Goal: Ask a question

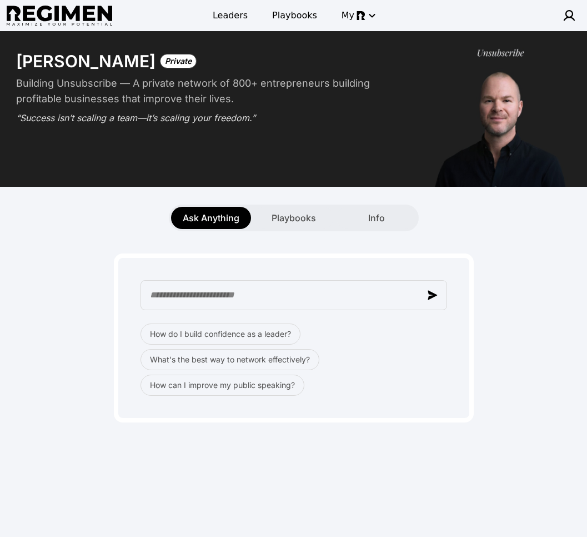
click at [528, 297] on div "How do I build confidence as a leader? What's the best way to network effective…" at bounding box center [294, 326] width 574 height 191
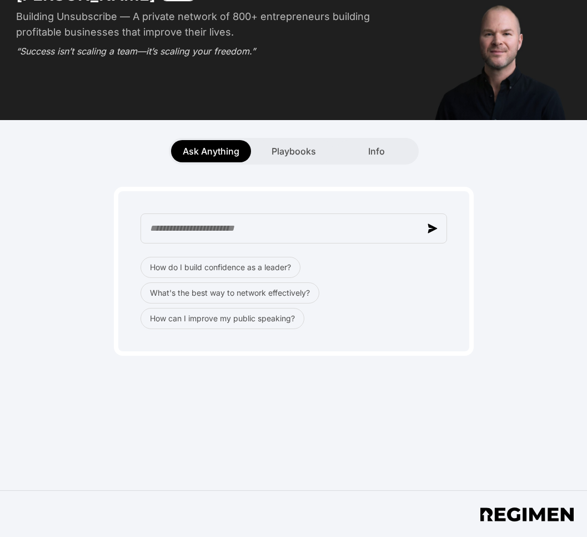
scroll to position [68, 0]
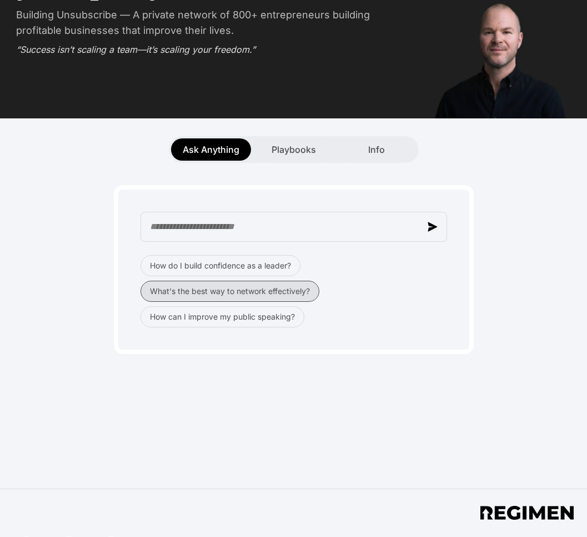
click at [277, 282] on button "What's the best way to network effectively?" at bounding box center [230, 291] width 179 height 21
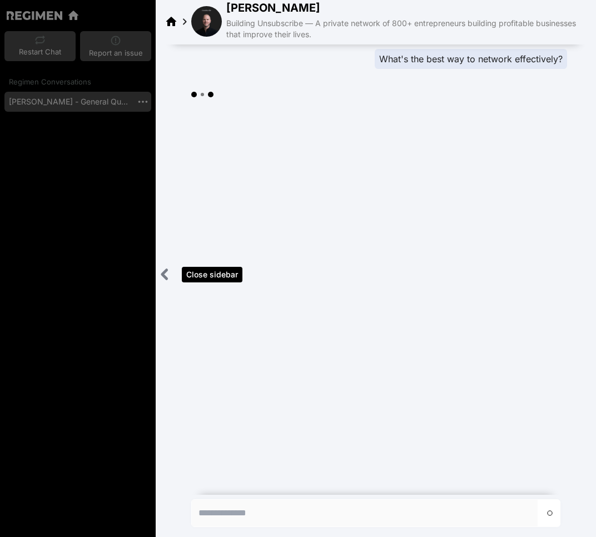
click at [158, 272] on icon "Close sidebar" at bounding box center [165, 274] width 14 height 14
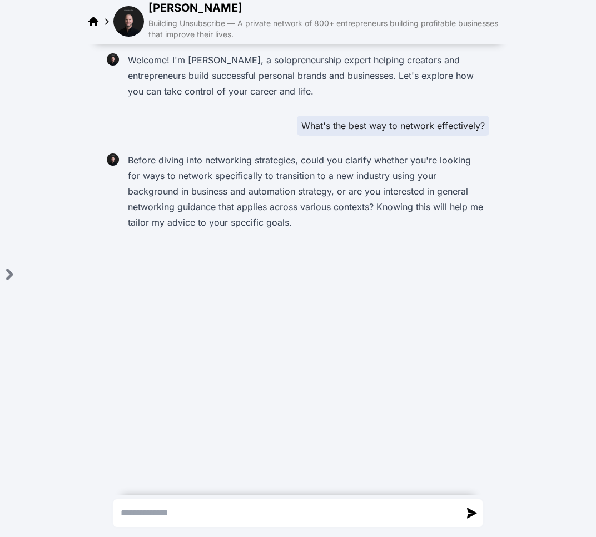
click at [259, 510] on textarea "Send a message" at bounding box center [287, 513] width 346 height 27
paste textarea "**********"
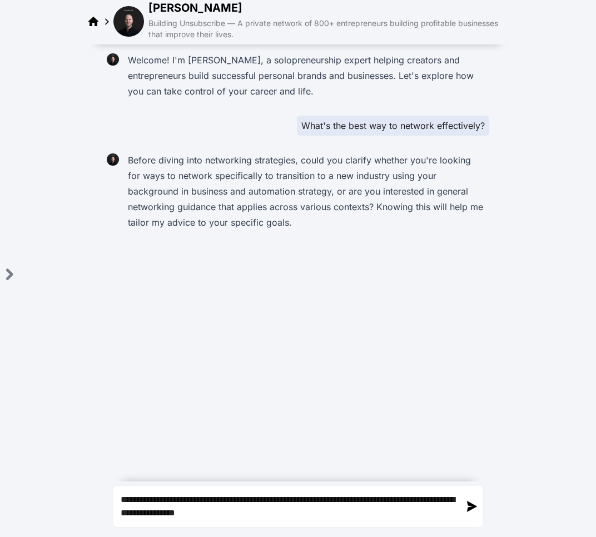
type textarea "**********"
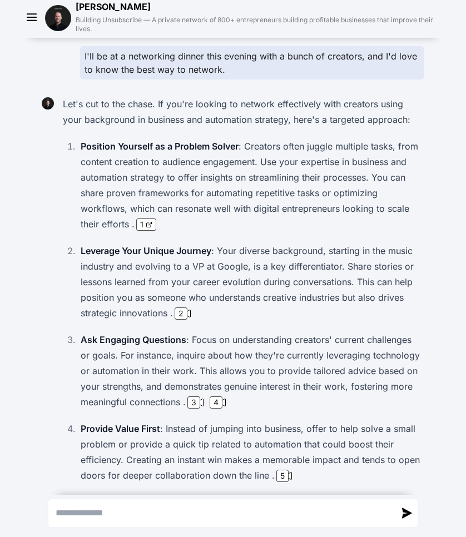
scroll to position [128, 0]
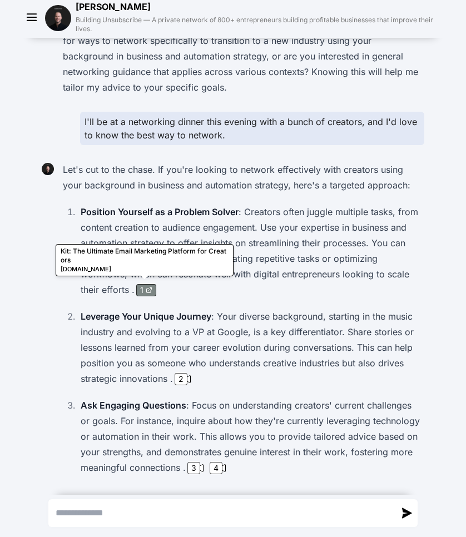
click at [140, 294] on span "1" at bounding box center [141, 290] width 3 height 11
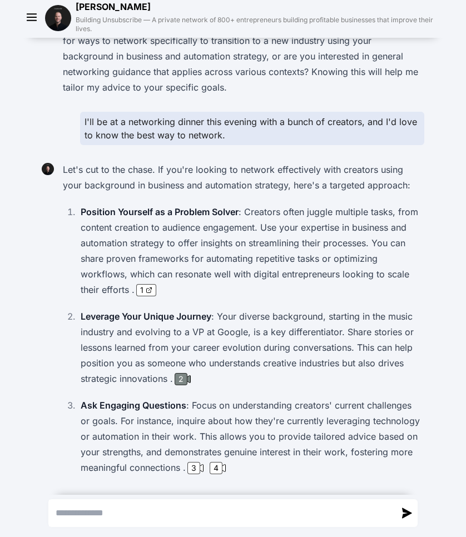
click at [184, 377] on div "2" at bounding box center [180, 379] width 13 height 12
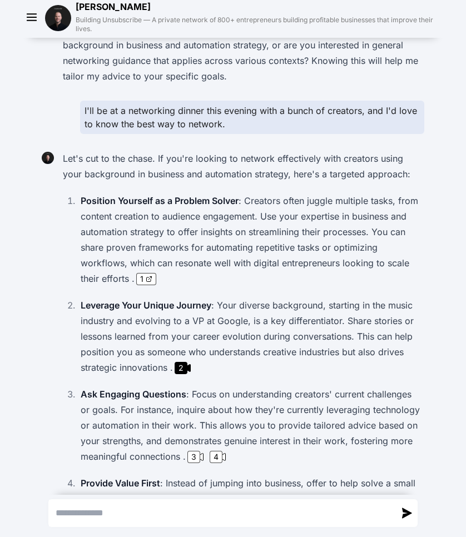
scroll to position [241, 0]
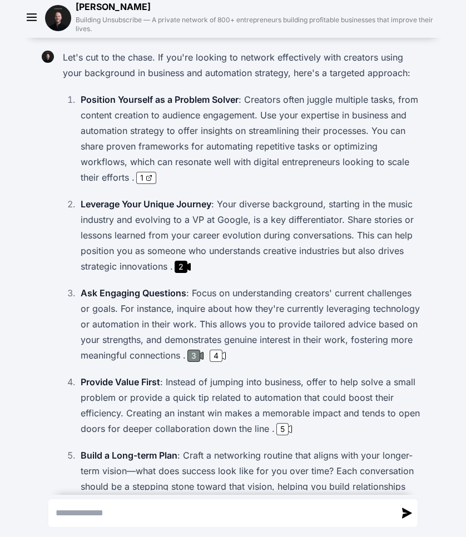
click at [192, 356] on div "3" at bounding box center [193, 356] width 13 height 12
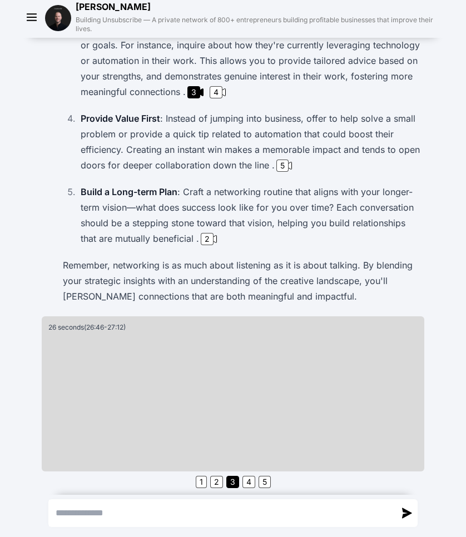
scroll to position [506, 0]
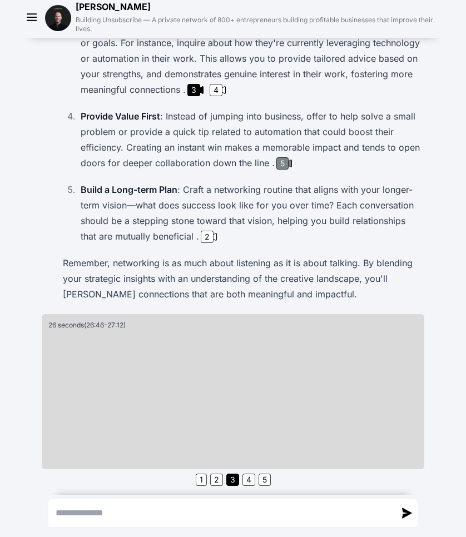
click at [280, 166] on div "5" at bounding box center [282, 163] width 12 height 12
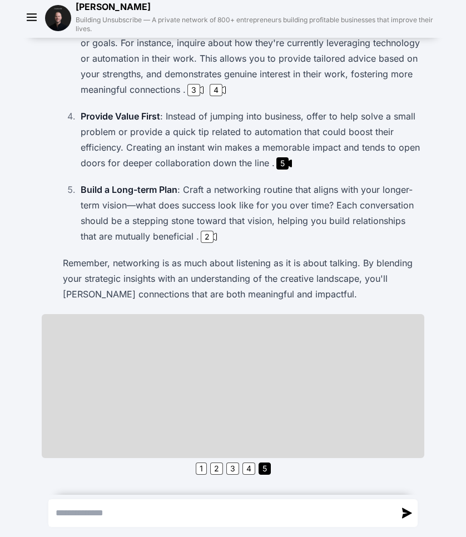
scroll to position [495, 0]
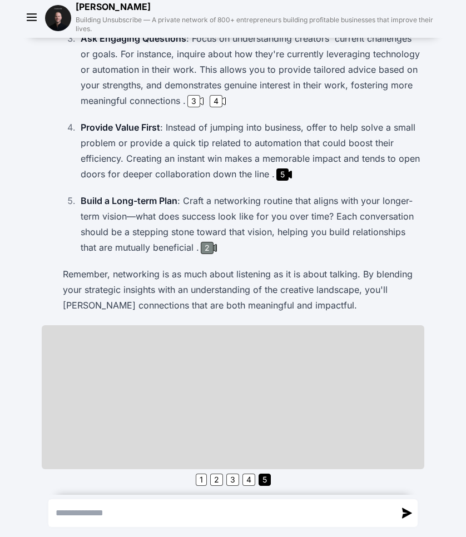
click at [204, 242] on div "2" at bounding box center [207, 248] width 13 height 12
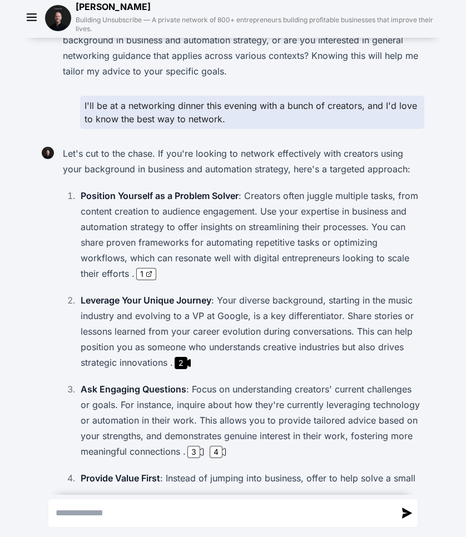
scroll to position [0, 0]
